Goal: Task Accomplishment & Management: Use online tool/utility

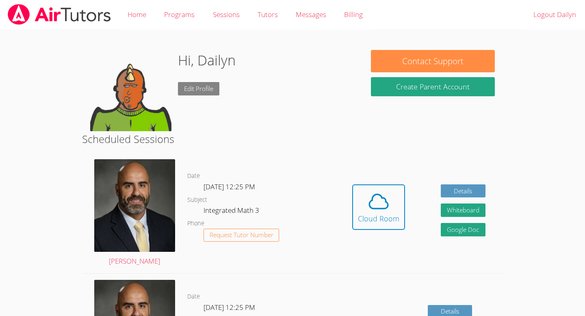
click at [192, 86] on link "Edit Profile" at bounding box center [198, 88] width 41 height 13
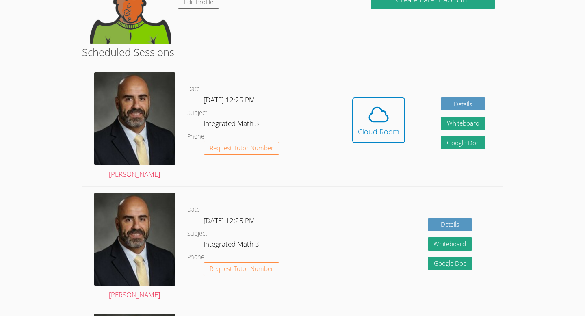
scroll to position [91, 0]
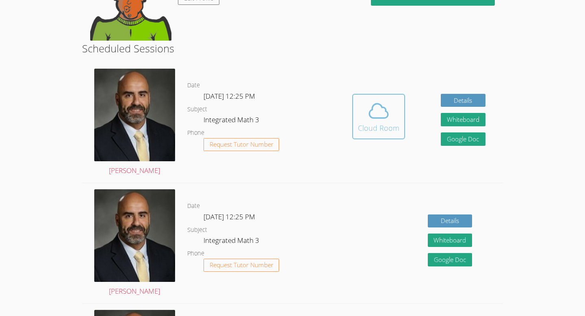
click at [387, 124] on div "Cloud Room" at bounding box center [378, 127] width 41 height 11
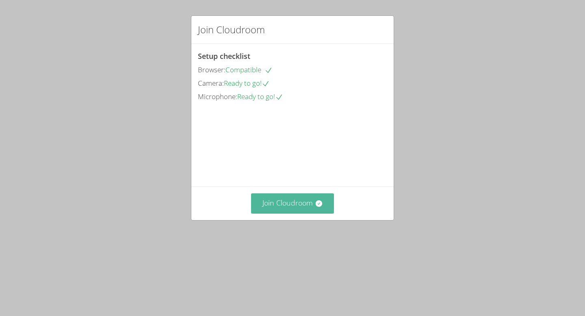
click at [283, 213] on button "Join Cloudroom" at bounding box center [292, 203] width 83 height 20
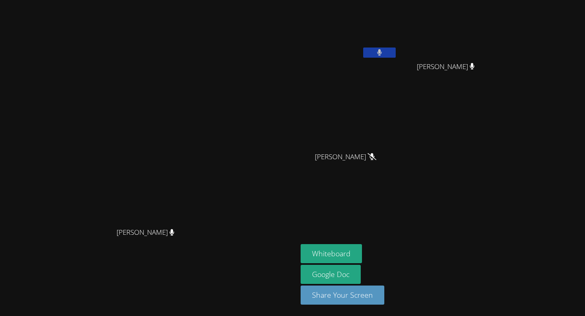
click at [382, 52] on icon at bounding box center [379, 52] width 5 height 7
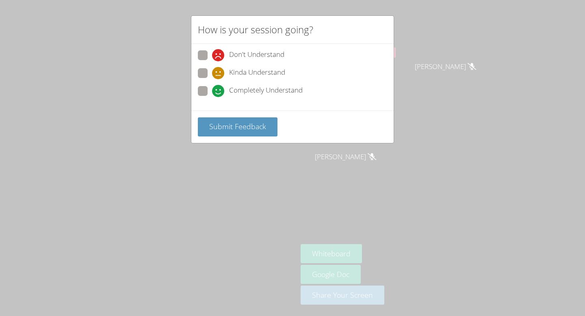
click at [212, 97] on span at bounding box center [212, 97] width 0 height 0
click at [212, 93] on input "Completely Understand" at bounding box center [215, 89] width 7 height 7
radio input "true"
click at [254, 123] on span "Submit Feedback" at bounding box center [237, 126] width 57 height 10
